Goal: Use online tool/utility: Utilize a website feature to perform a specific function

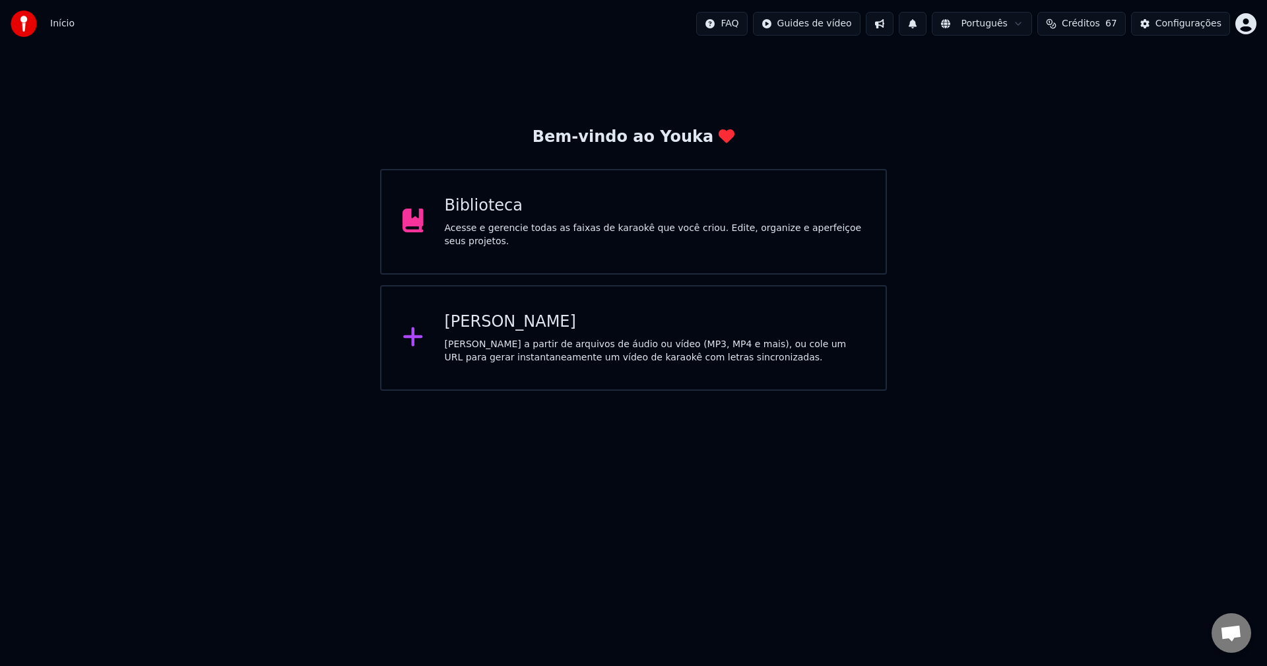
click at [511, 339] on div "[PERSON_NAME] a partir de arquivos de áudio ou vídeo (MP3, MP4 e mais), ou cole…" at bounding box center [655, 351] width 420 height 26
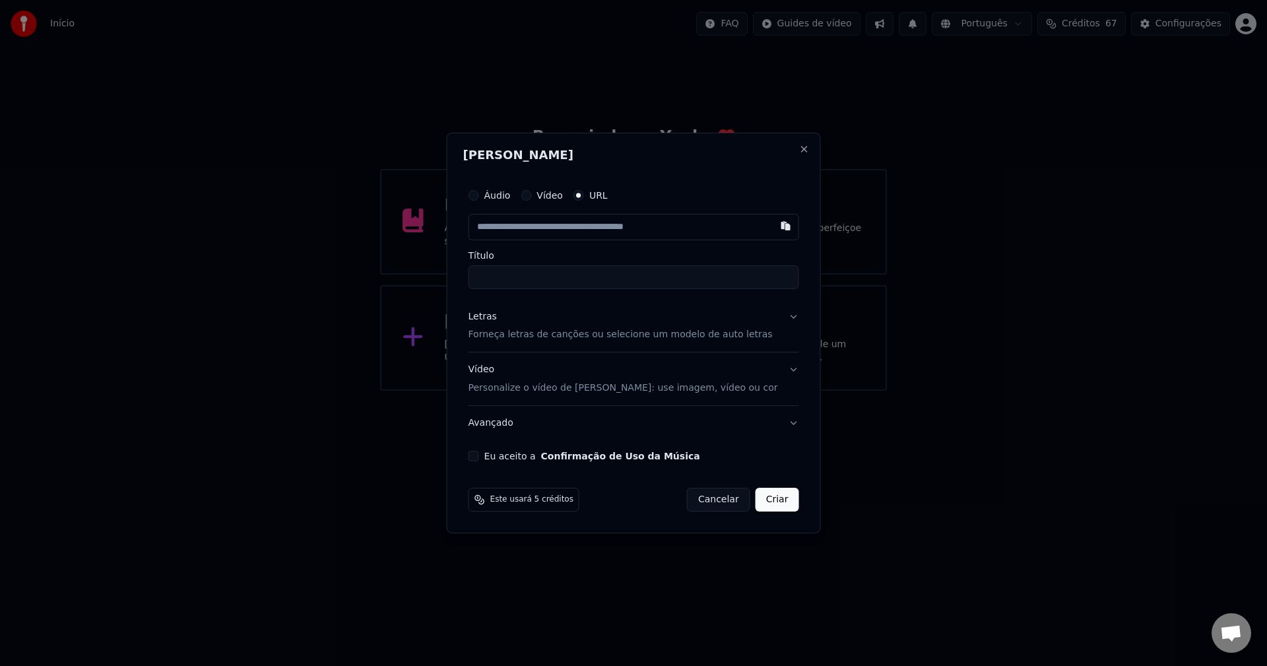
click at [534, 230] on input "text" at bounding box center [633, 227] width 331 height 26
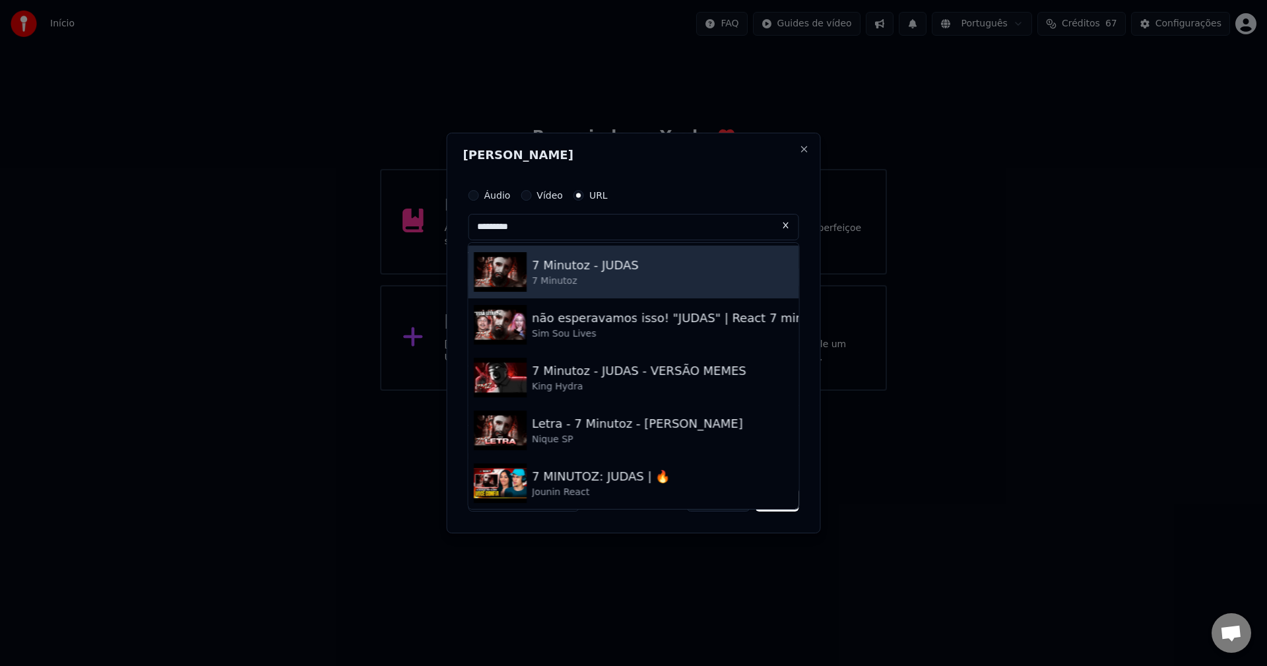
click at [616, 264] on div "7 Minutoz - JUDAS" at bounding box center [585, 265] width 107 height 18
type input "**********"
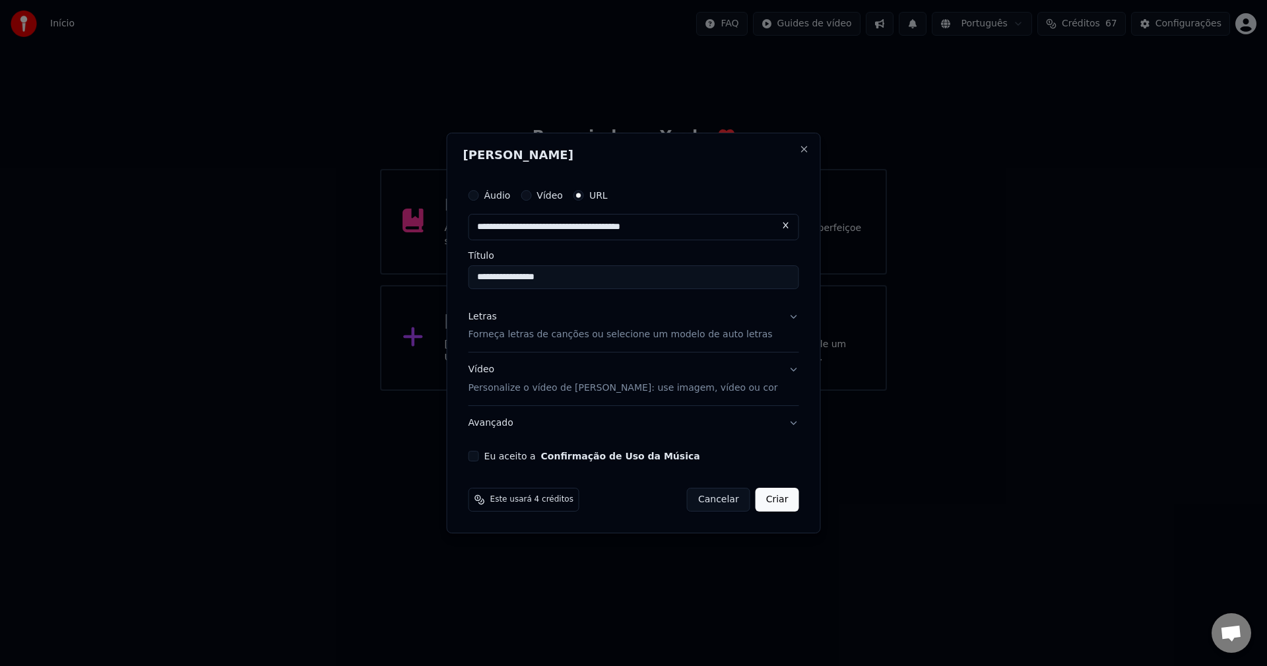
click at [544, 315] on div "Letras Forneça letras de canções ou selecione um modelo de auto letras" at bounding box center [620, 326] width 304 height 32
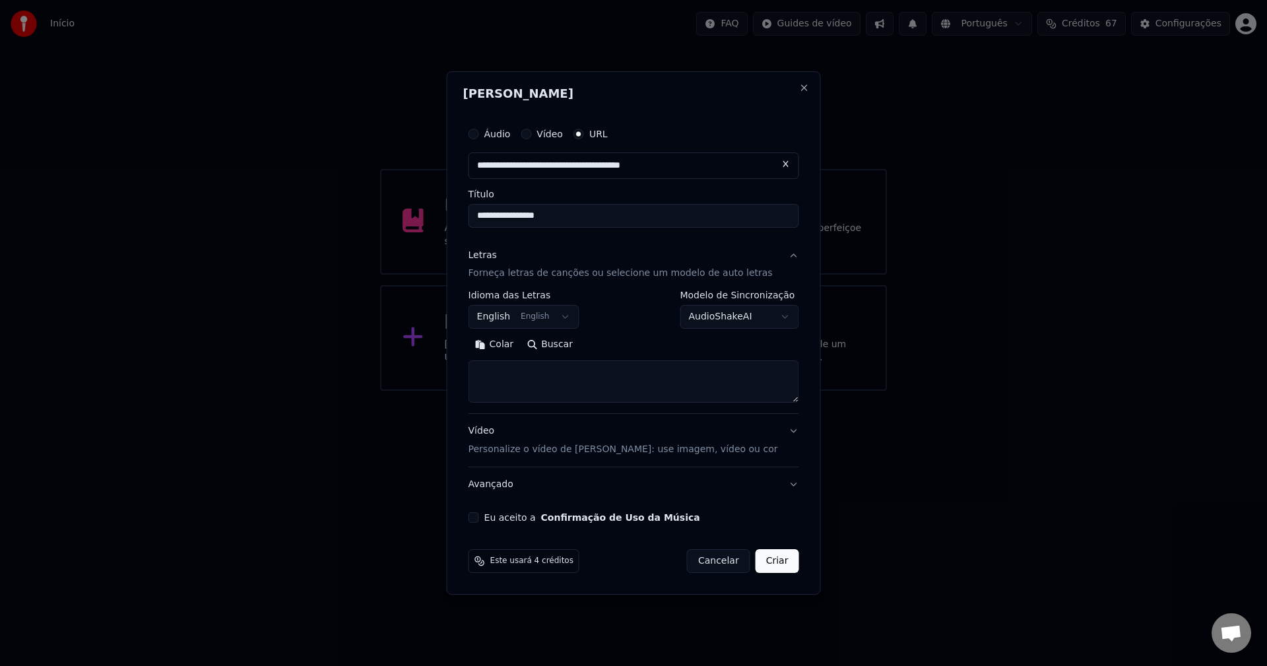
click at [601, 363] on textarea at bounding box center [633, 382] width 331 height 42
paste textarea "**********"
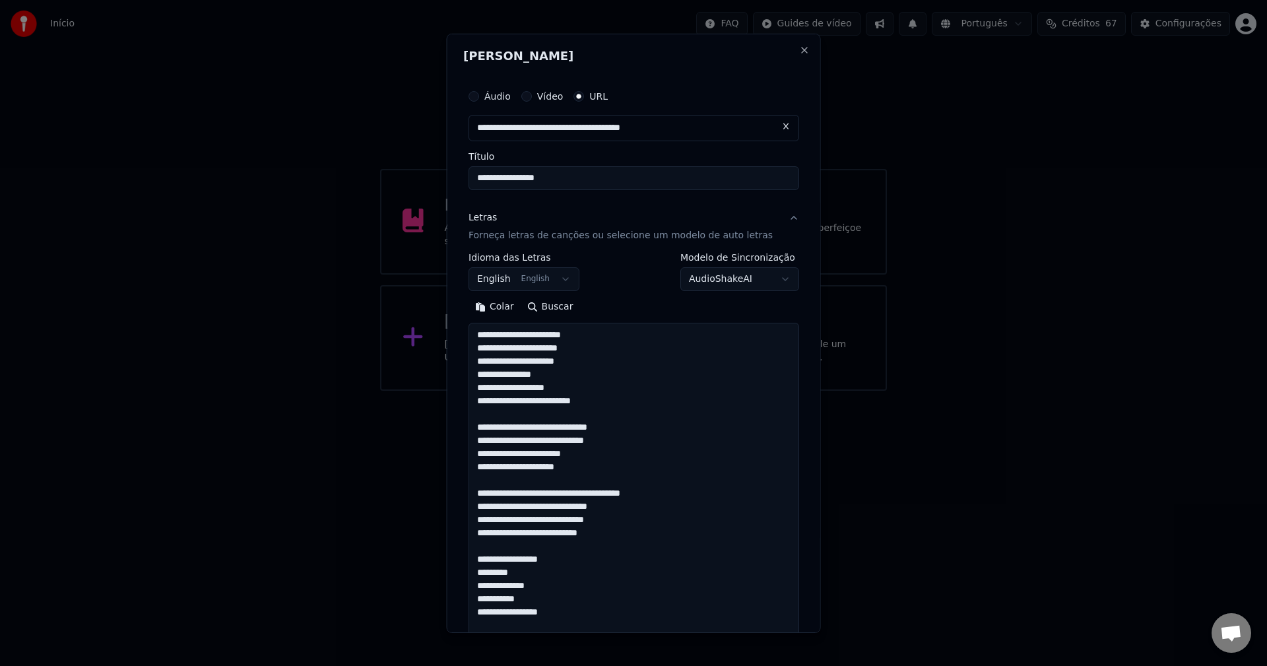
scroll to position [1481, 0]
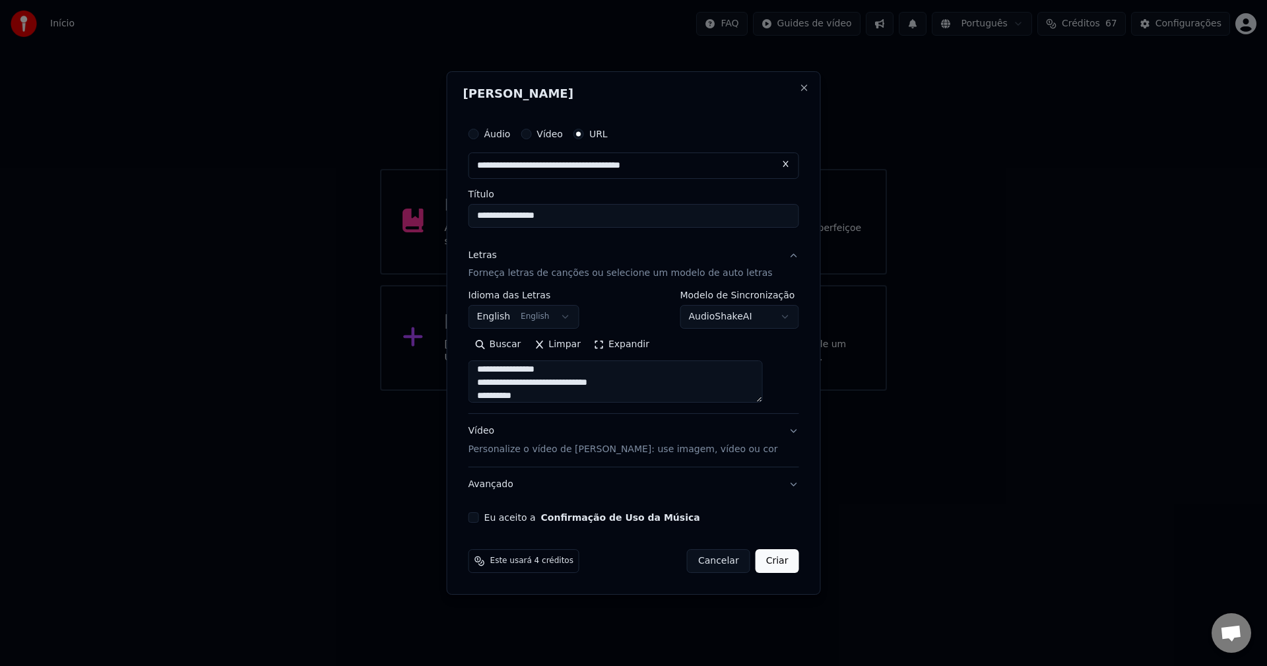
type textarea "**********"
click at [552, 313] on button "English English" at bounding box center [523, 317] width 111 height 24
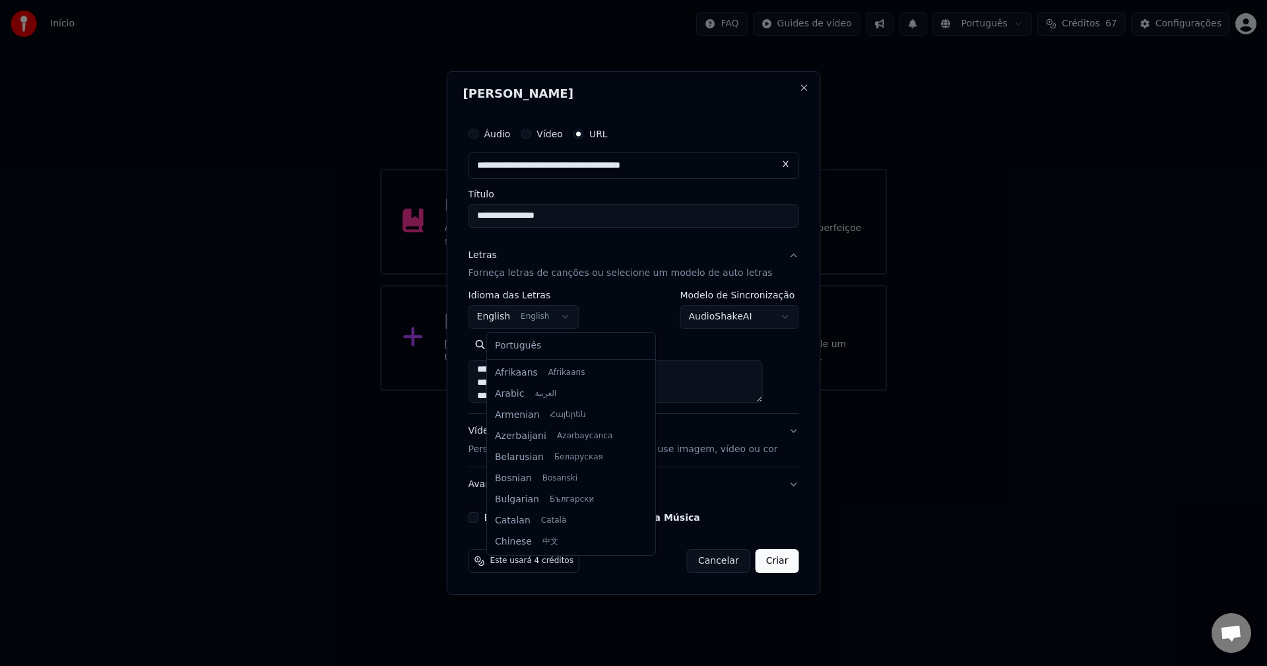
scroll to position [106, 0]
select select "**"
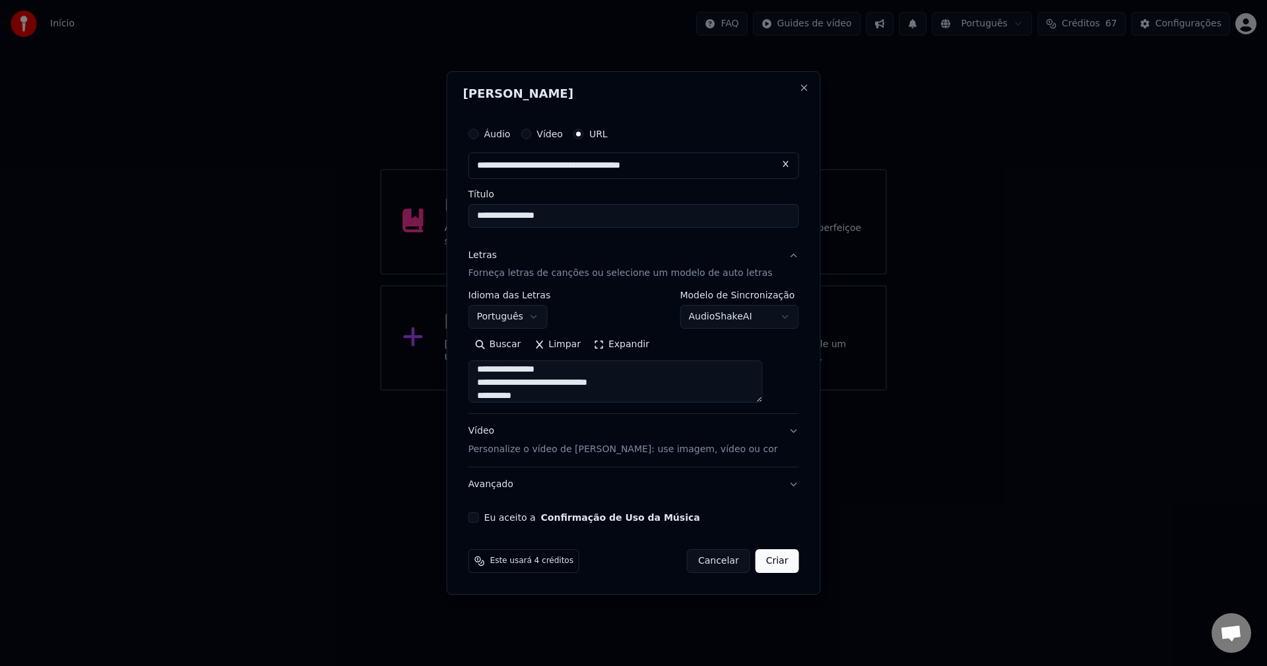
click at [541, 444] on p "Personalize o vídeo de [PERSON_NAME]: use imagem, vídeo ou cor" at bounding box center [622, 449] width 309 height 13
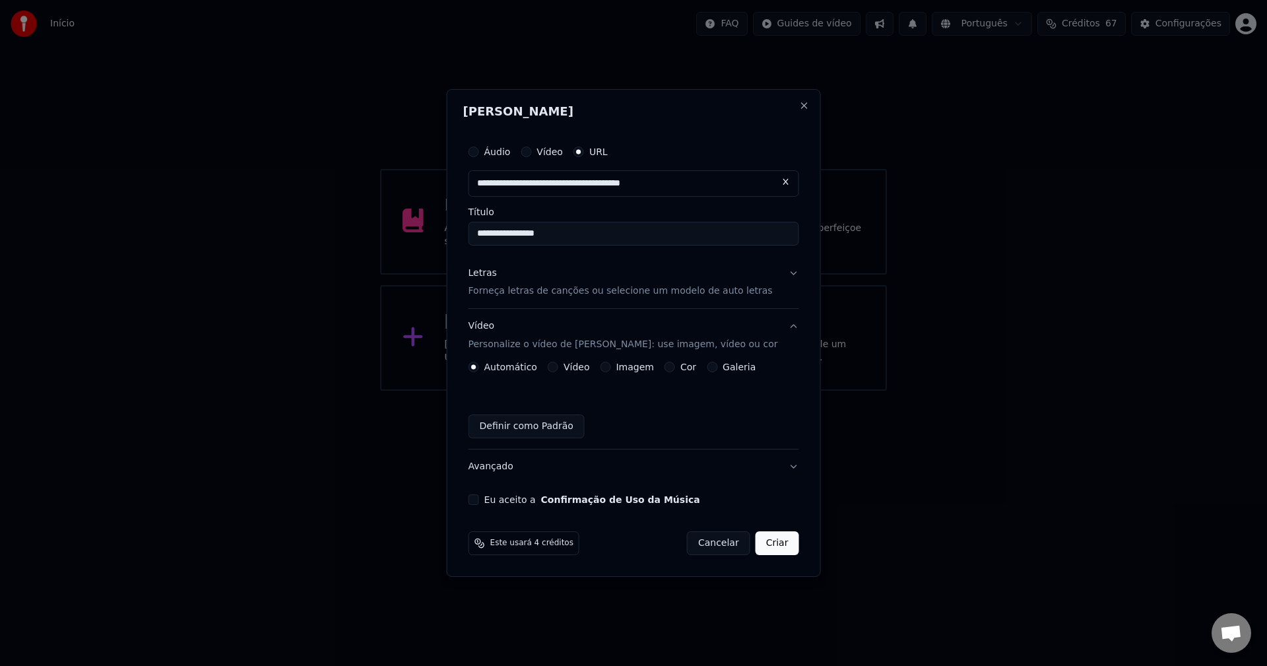
click at [627, 368] on div "Imagem" at bounding box center [626, 367] width 53 height 11
click at [615, 362] on div "Imagem" at bounding box center [626, 367] width 53 height 11
click at [610, 369] on button "Imagem" at bounding box center [605, 367] width 11 height 11
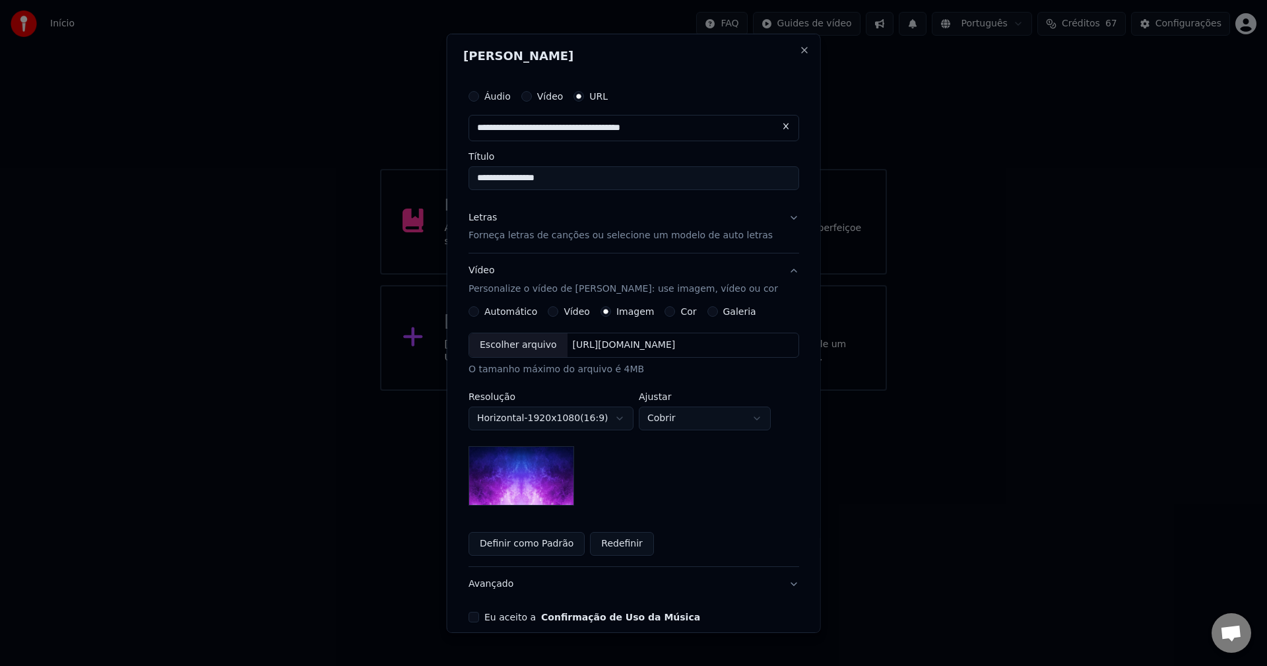
click at [503, 341] on div "Escolher arquivo" at bounding box center [518, 345] width 98 height 24
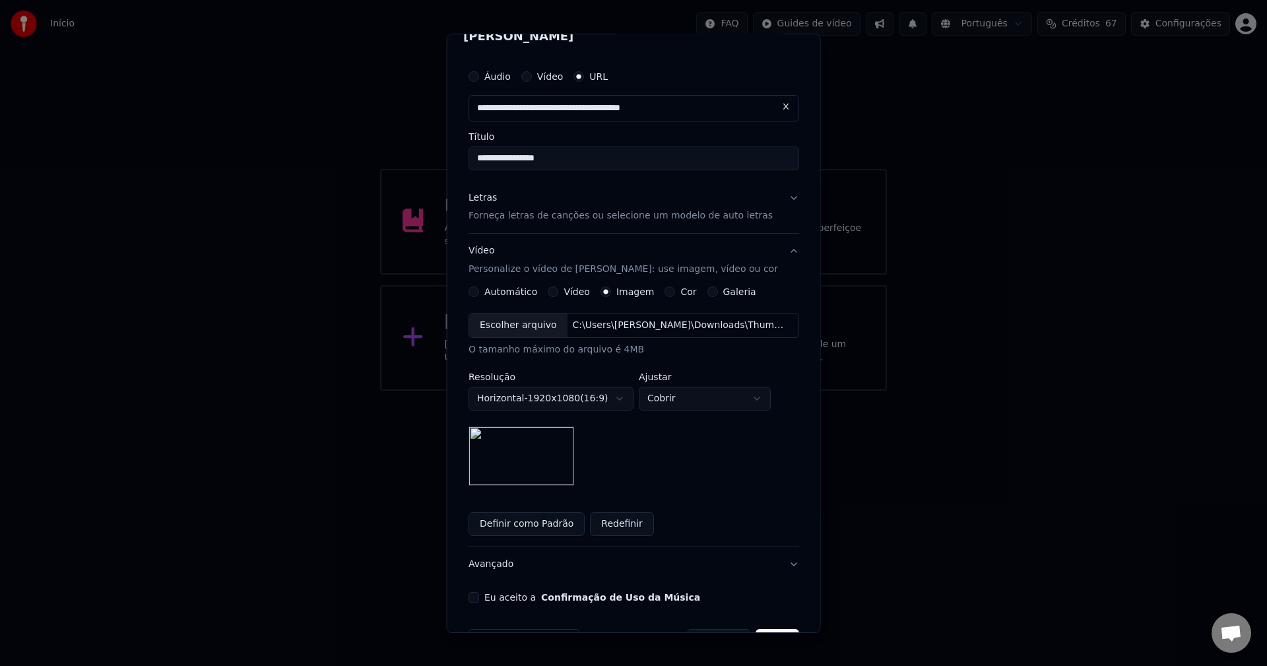
scroll to position [61, 0]
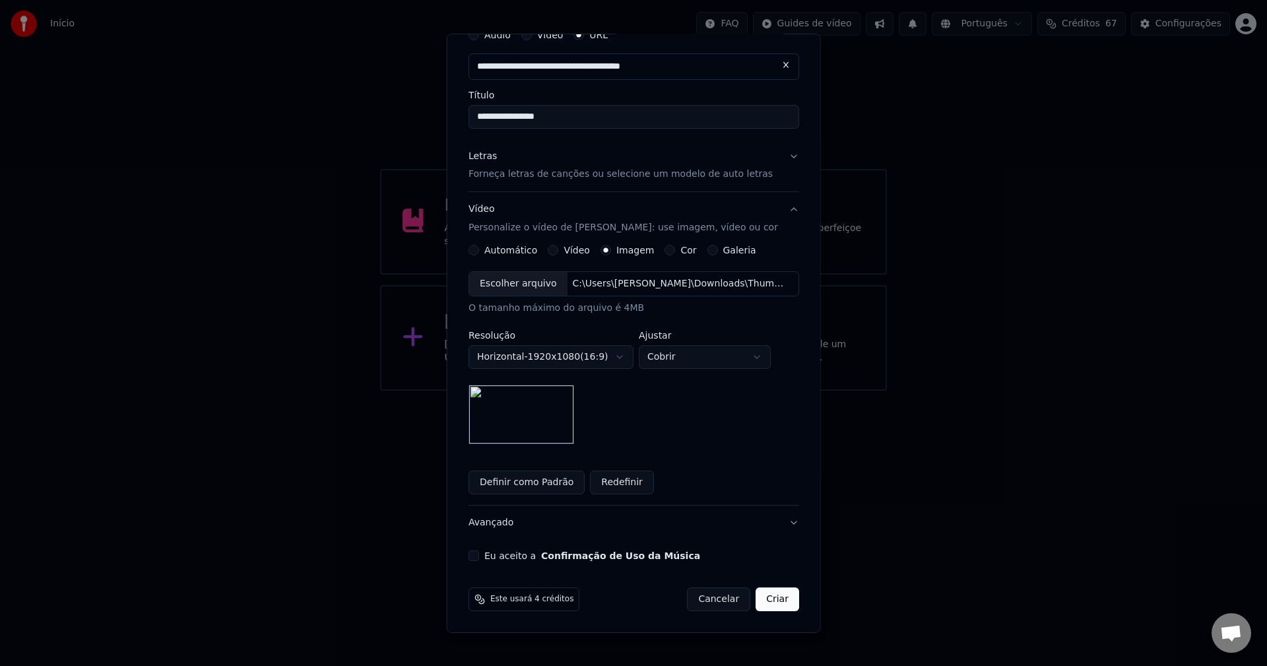
click at [513, 276] on div "Escolher arquivo" at bounding box center [518, 284] width 98 height 24
click at [496, 551] on label "Eu aceito a Confirmação de Uso da Música" at bounding box center [592, 555] width 216 height 9
click at [479, 550] on button "Eu aceito a Confirmação de Uso da Música" at bounding box center [473, 555] width 11 height 11
click at [759, 595] on button "Criar" at bounding box center [777, 599] width 44 height 24
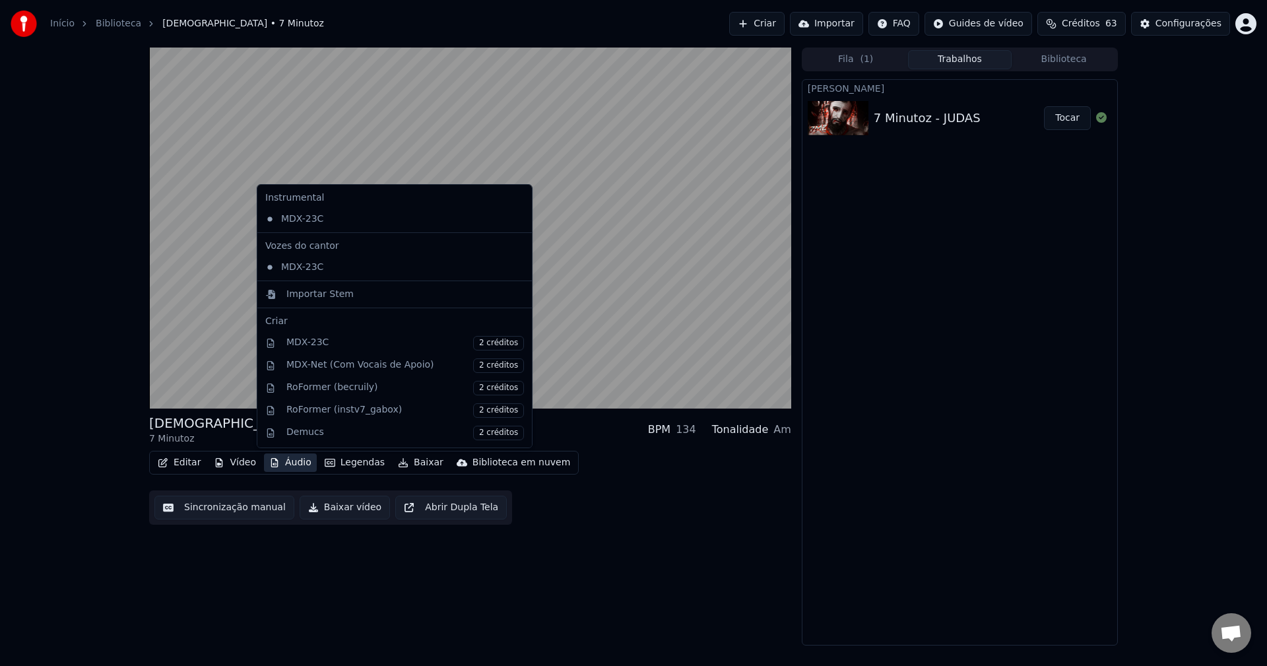
click at [294, 466] on button "Áudio" at bounding box center [290, 462] width 53 height 18
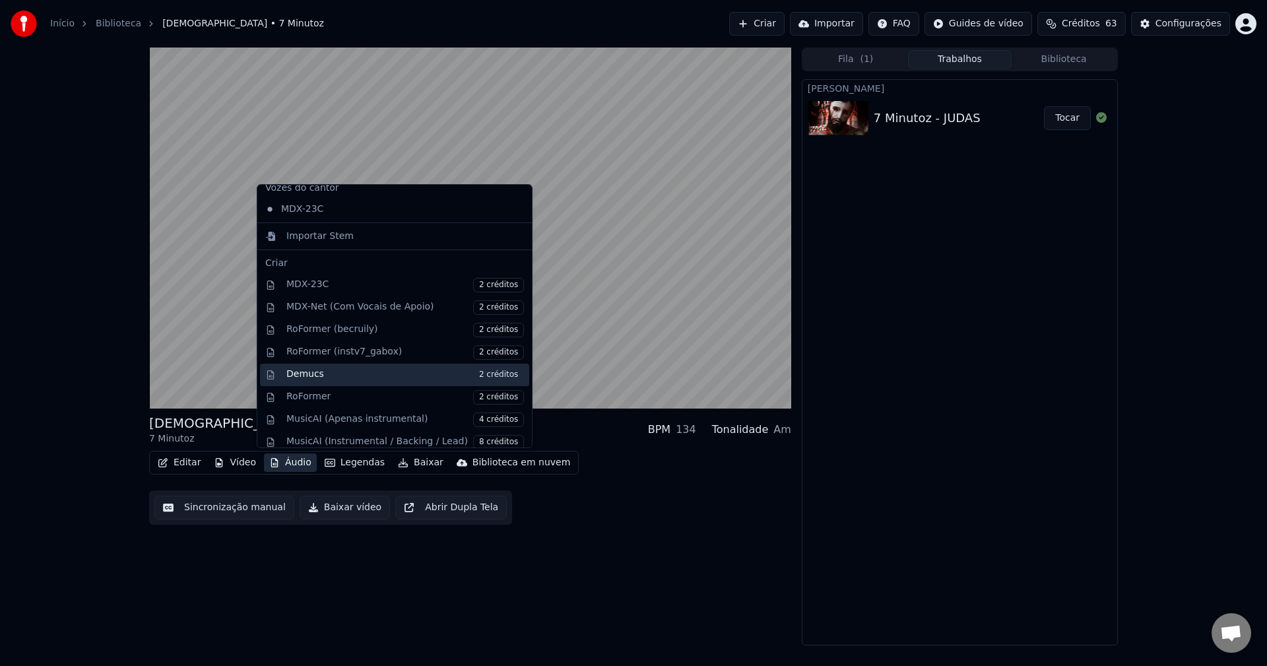
scroll to position [66, 0]
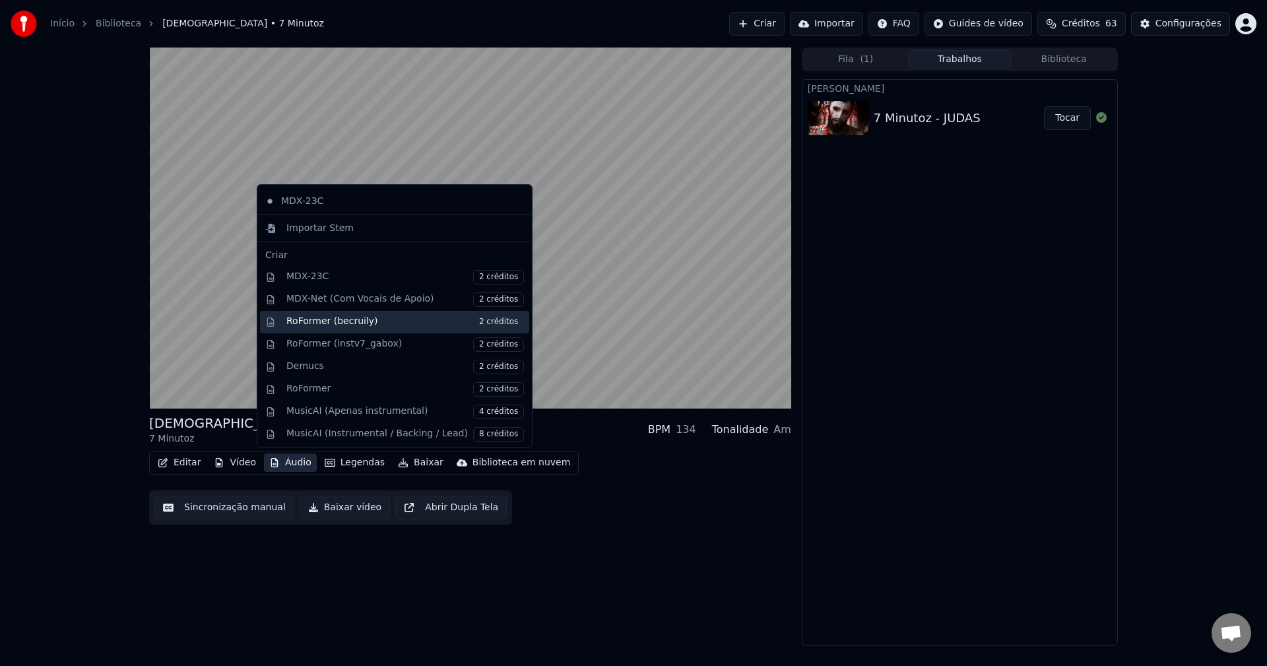
click at [350, 326] on div "RoFormer (becruily) 2 créditos" at bounding box center [405, 322] width 238 height 15
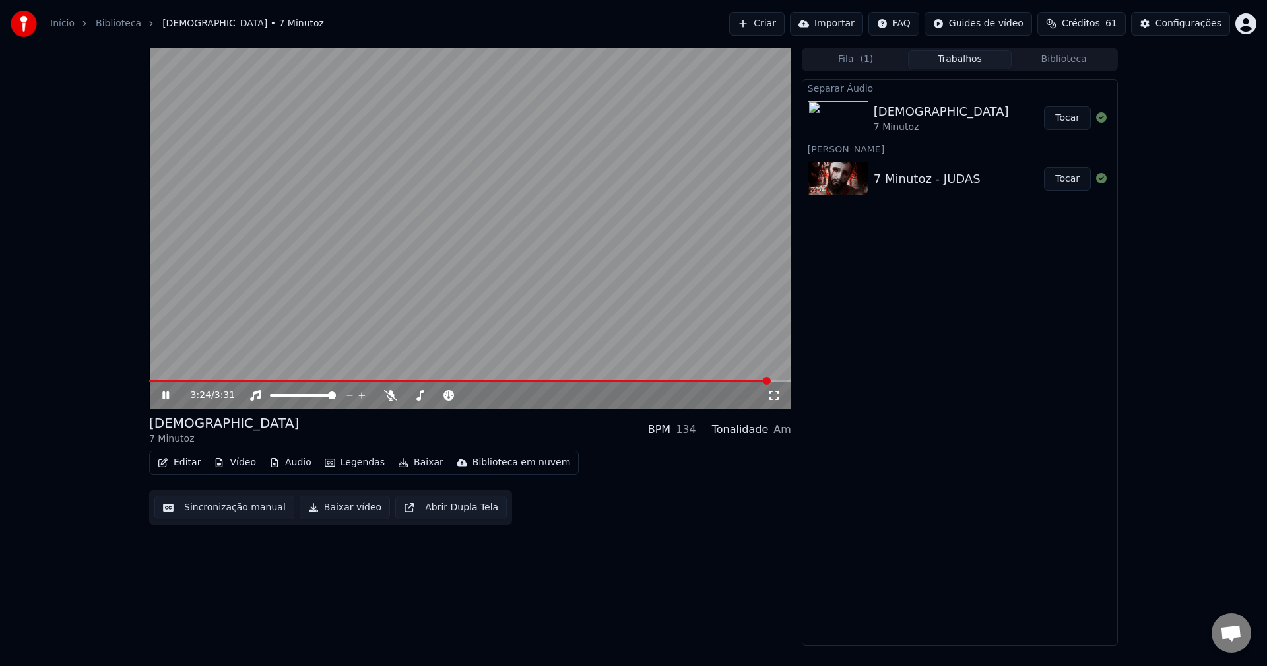
click at [432, 168] on video at bounding box center [470, 228] width 642 height 361
